Goal: Task Accomplishment & Management: Complete application form

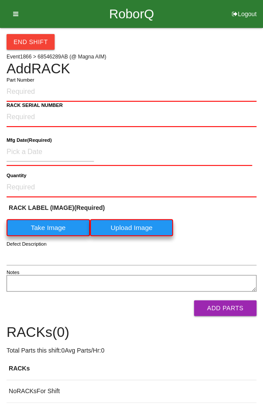
click at [26, 38] on button "End Shift" at bounding box center [31, 42] width 48 height 16
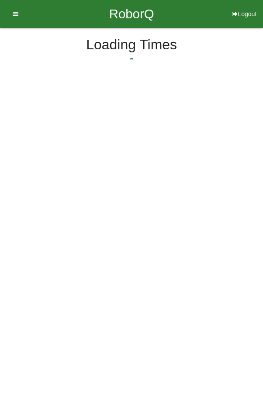
select select "9"
select select "53"
select select "2"
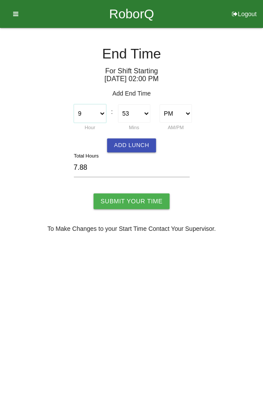
click at [97, 115] on select "1 2 3 4 5 6 7 8 9 10 11 12" at bounding box center [90, 113] width 32 height 18
select select "10"
type input "8.88"
click at [137, 110] on select "00 01 02 03 04 05 06 07 08 09 10 11 12 13 14 15 16 17 18 19 20 21 22 23 24 25 2…" at bounding box center [134, 113] width 32 height 18
select select "0"
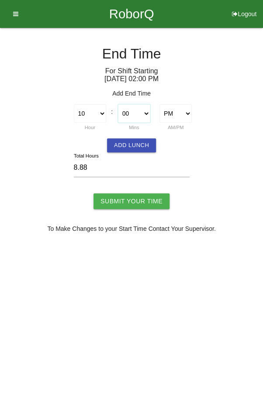
type input "8.00"
click at [134, 201] on input "Submit Your Time" at bounding box center [131, 201] width 76 height 16
type input "Processing..."
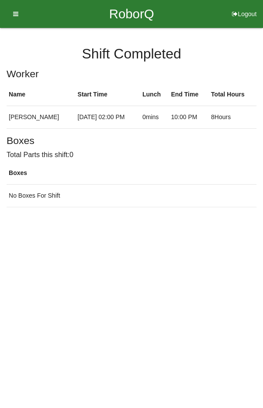
click at [240, 7] on button "Logout" at bounding box center [244, 3] width 38 height 7
select select "Worker"
